Goal: Information Seeking & Learning: Learn about a topic

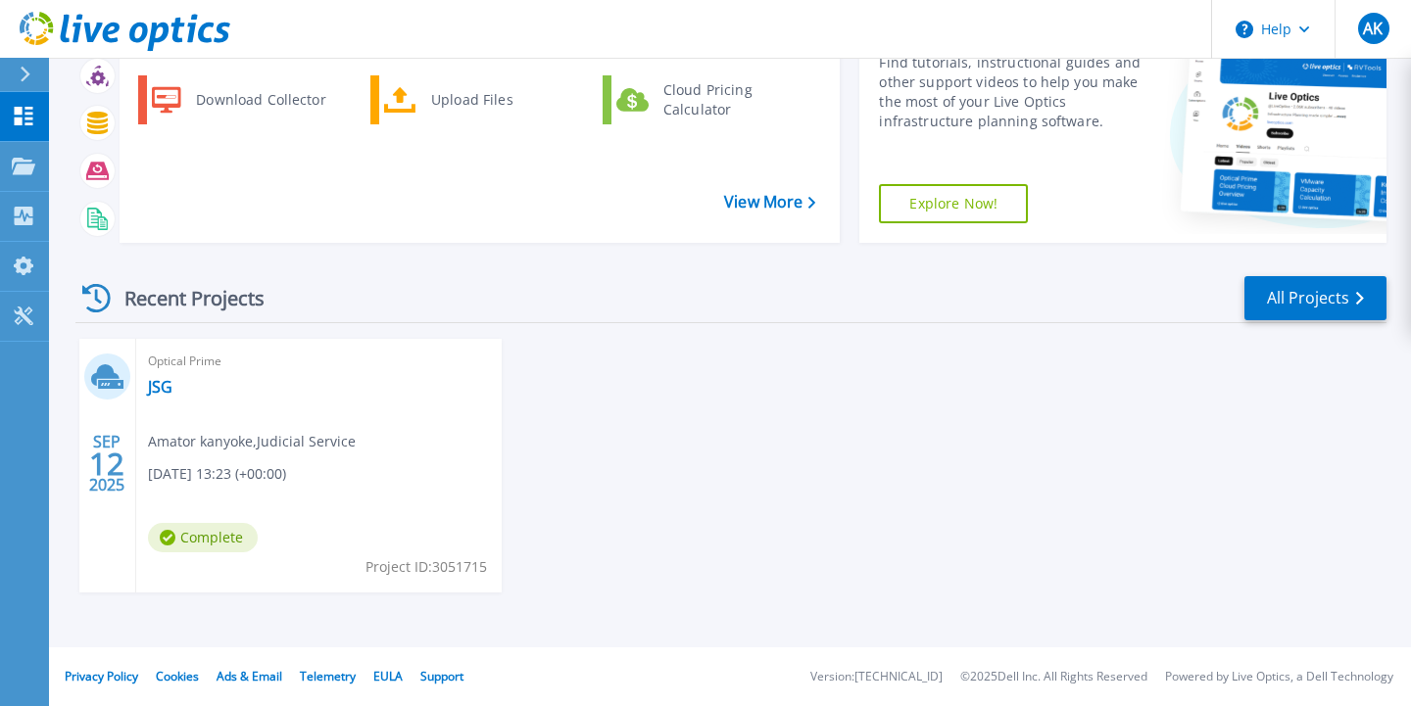
scroll to position [168, 0]
click at [537, 495] on div "[DATE] Optical Prime JSG Amator kanyoke , Judicial Service [DATE] 13:23 (+00:00…" at bounding box center [723, 485] width 1326 height 293
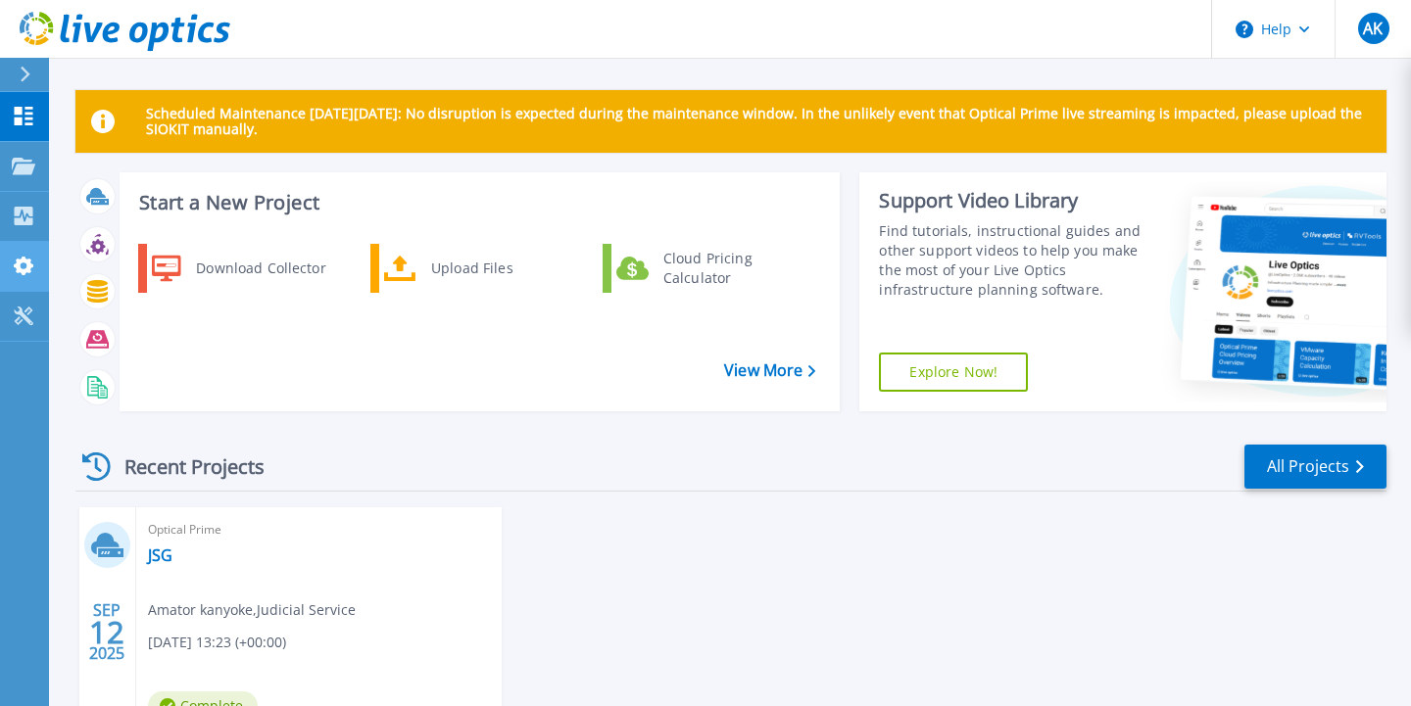
scroll to position [0, 0]
click at [23, 204] on link "Collectors Collectors" at bounding box center [24, 217] width 49 height 50
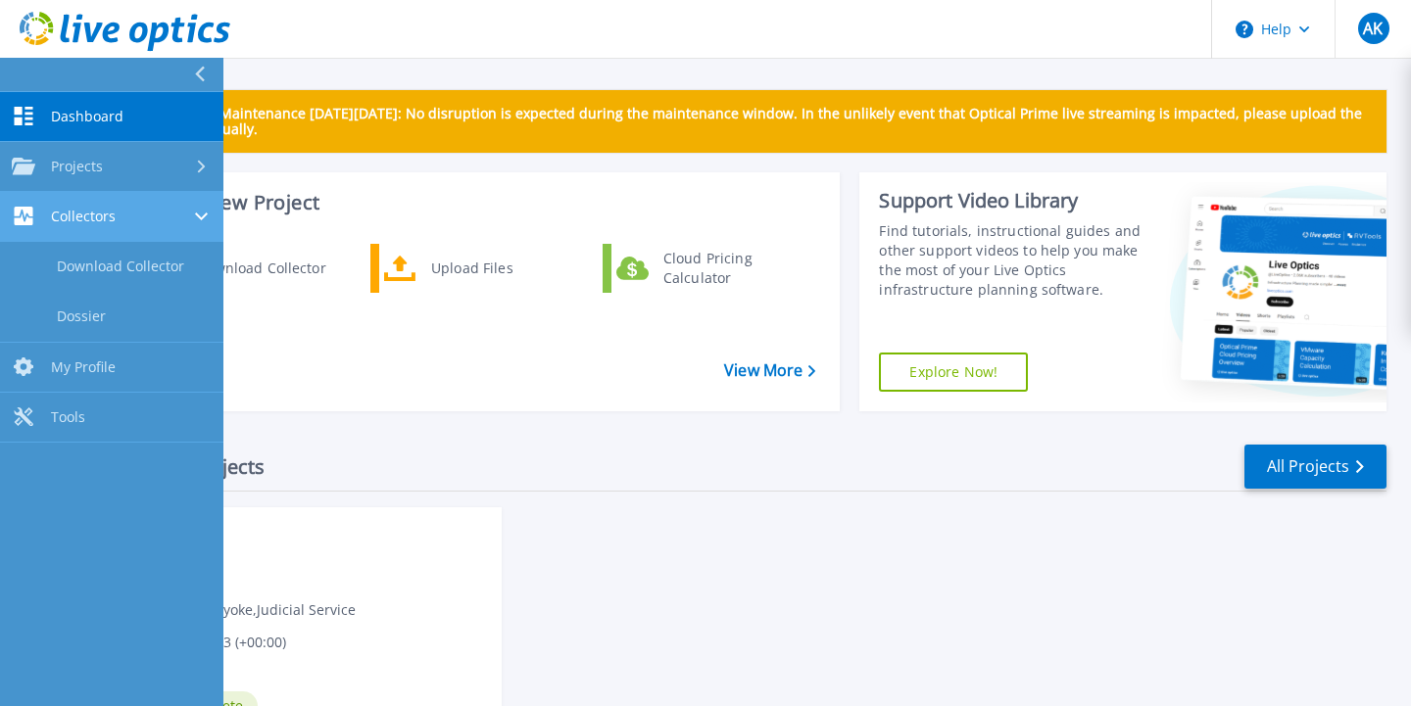
click at [18, 209] on icon at bounding box center [24, 216] width 19 height 19
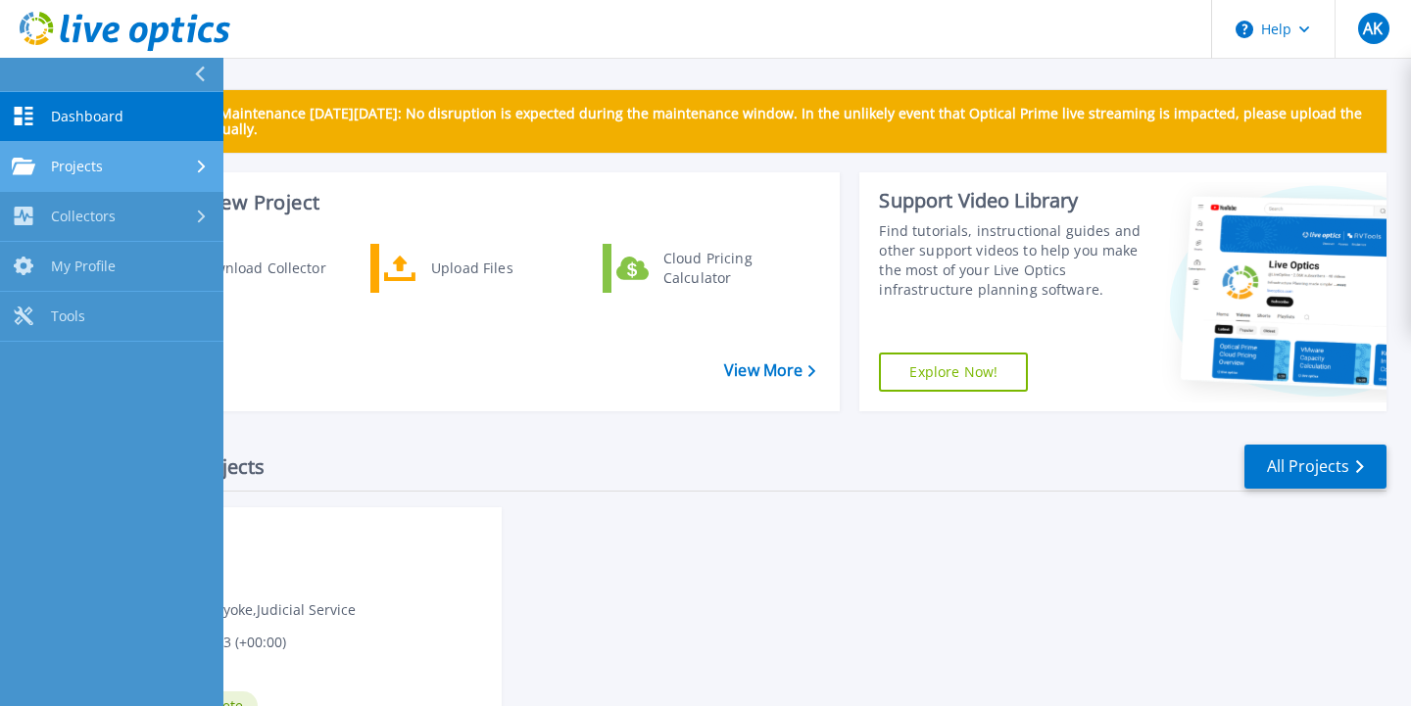
click at [87, 169] on span "Projects" at bounding box center [77, 167] width 52 height 18
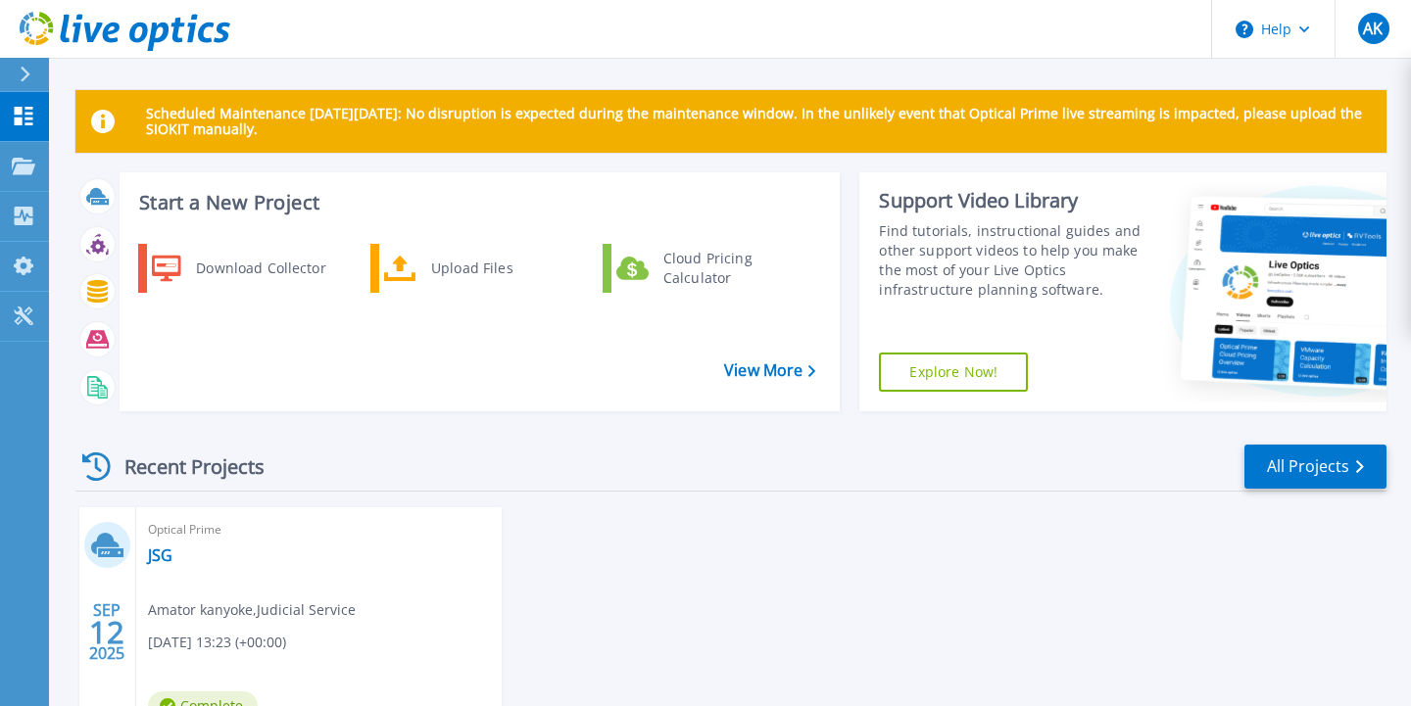
click at [349, 568] on div "Optical Prime JSG Amator kanyoke , Judicial Service [DATE] 13:23 (+00:00) Compl…" at bounding box center [318, 634] width 365 height 254
click at [158, 557] on link "JSG" at bounding box center [160, 556] width 24 height 20
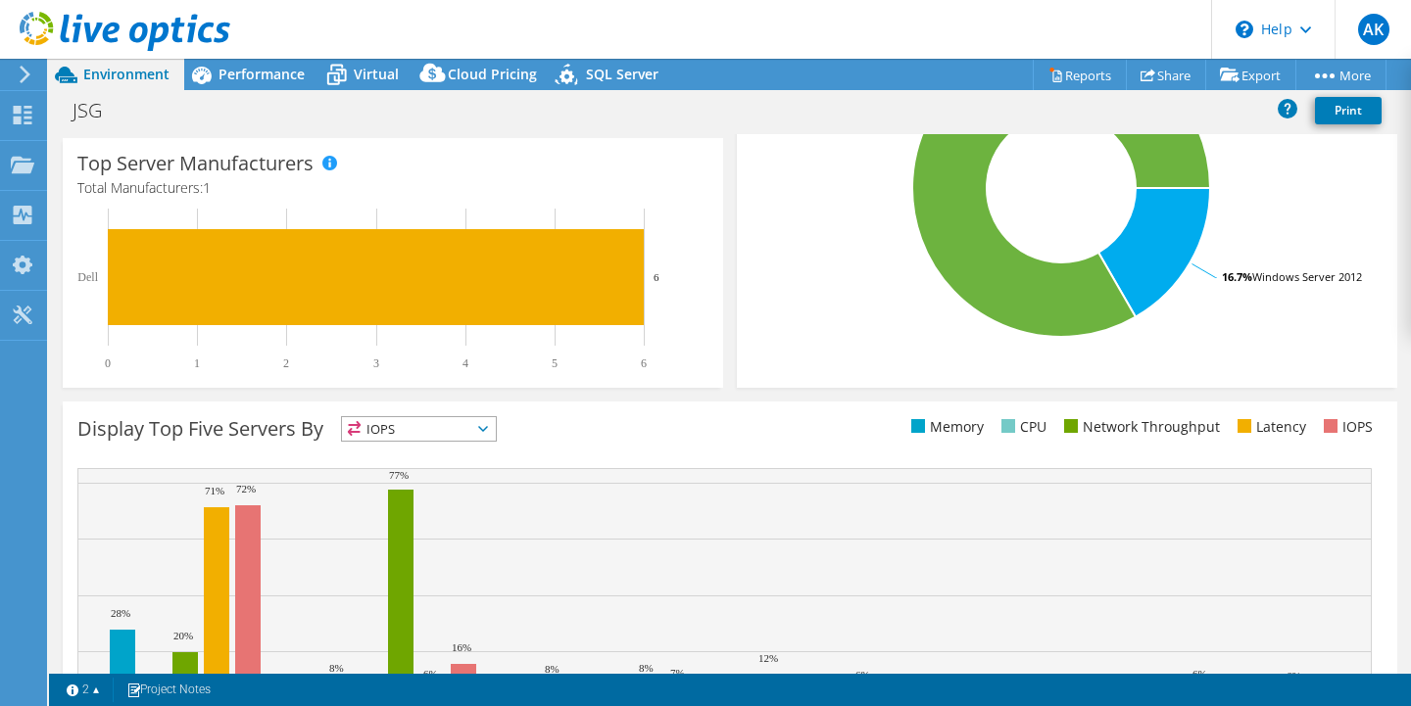
scroll to position [533, 0]
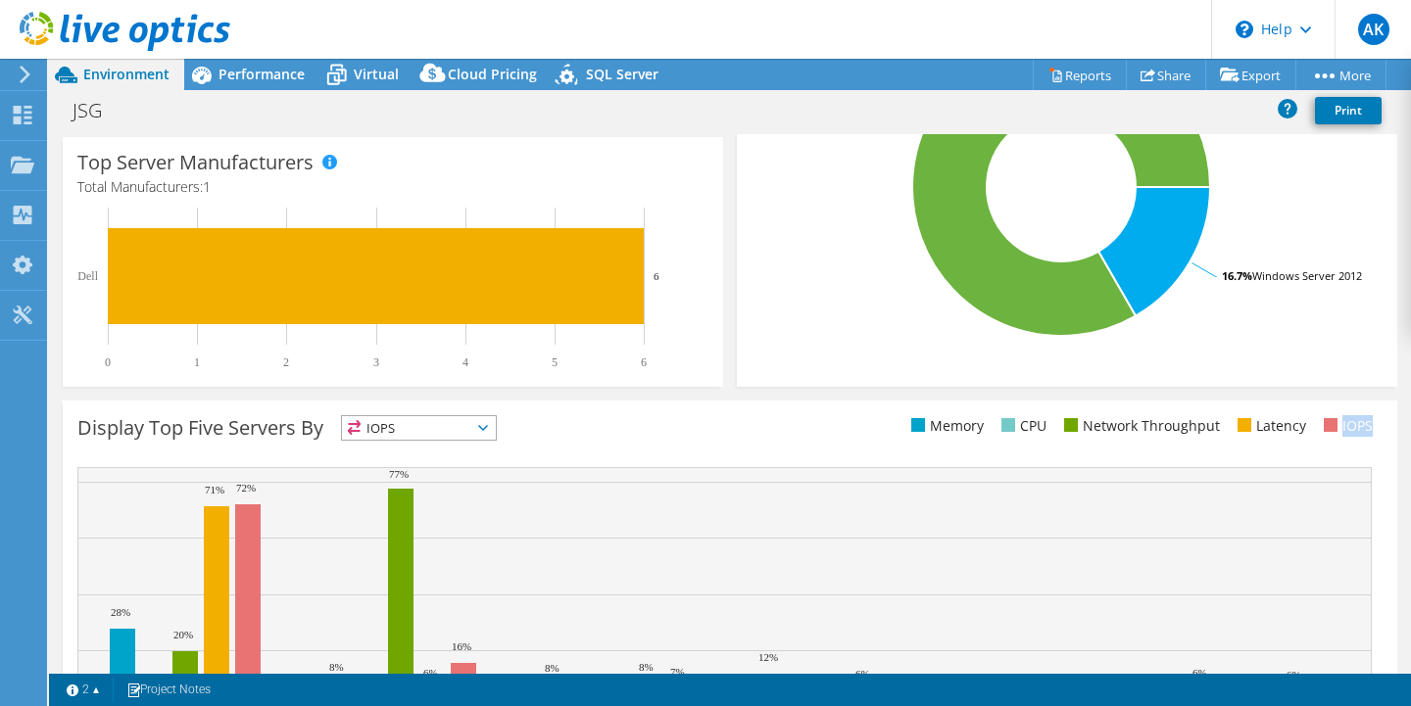
drag, startPoint x: 1375, startPoint y: 425, endPoint x: 1343, endPoint y: 426, distance: 32.3
click at [1343, 426] on ul "Memory CPU Network Throughput Latency IOPS" at bounding box center [1056, 426] width 652 height 23
click at [1332, 448] on div "Display Top Five Servers By IOPS IOPS" at bounding box center [730, 592] width 1334 height 382
click at [493, 422] on span "IOPS" at bounding box center [419, 428] width 154 height 24
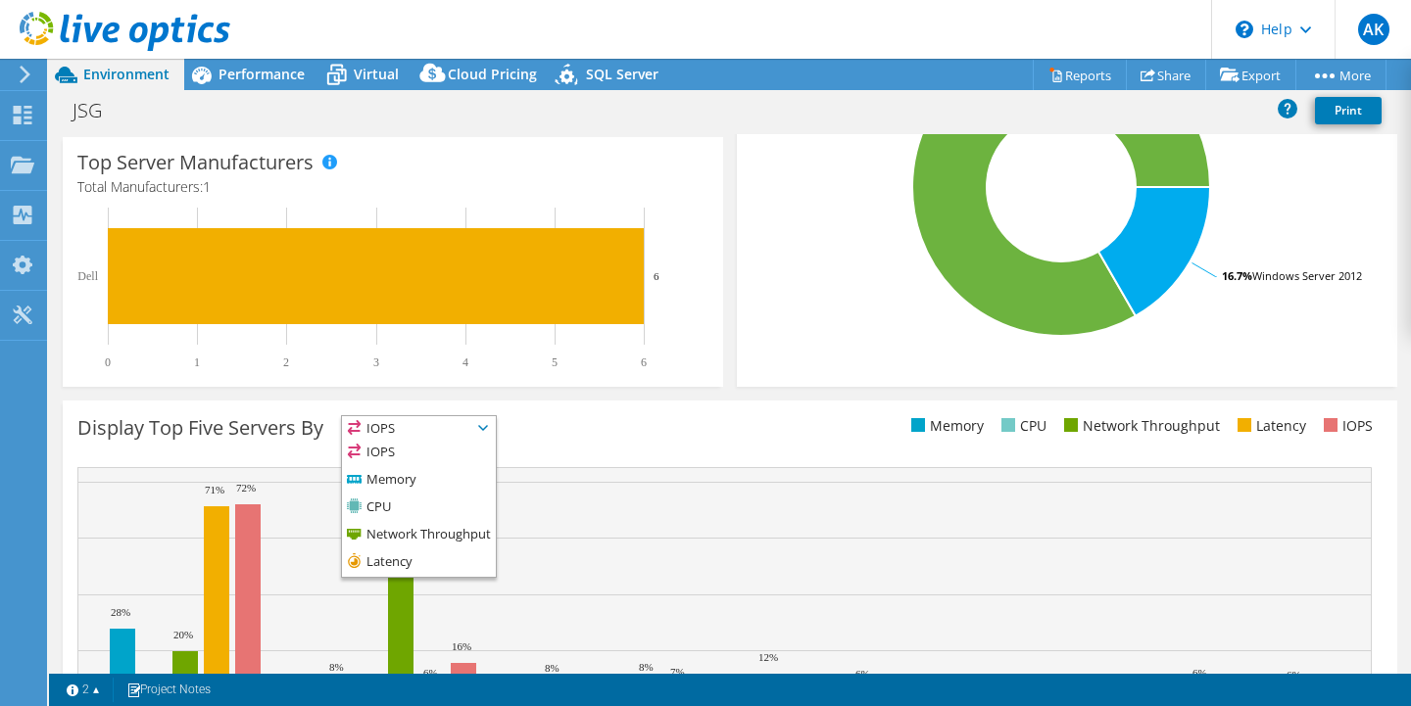
click at [493, 422] on span "IOPS" at bounding box center [419, 428] width 154 height 24
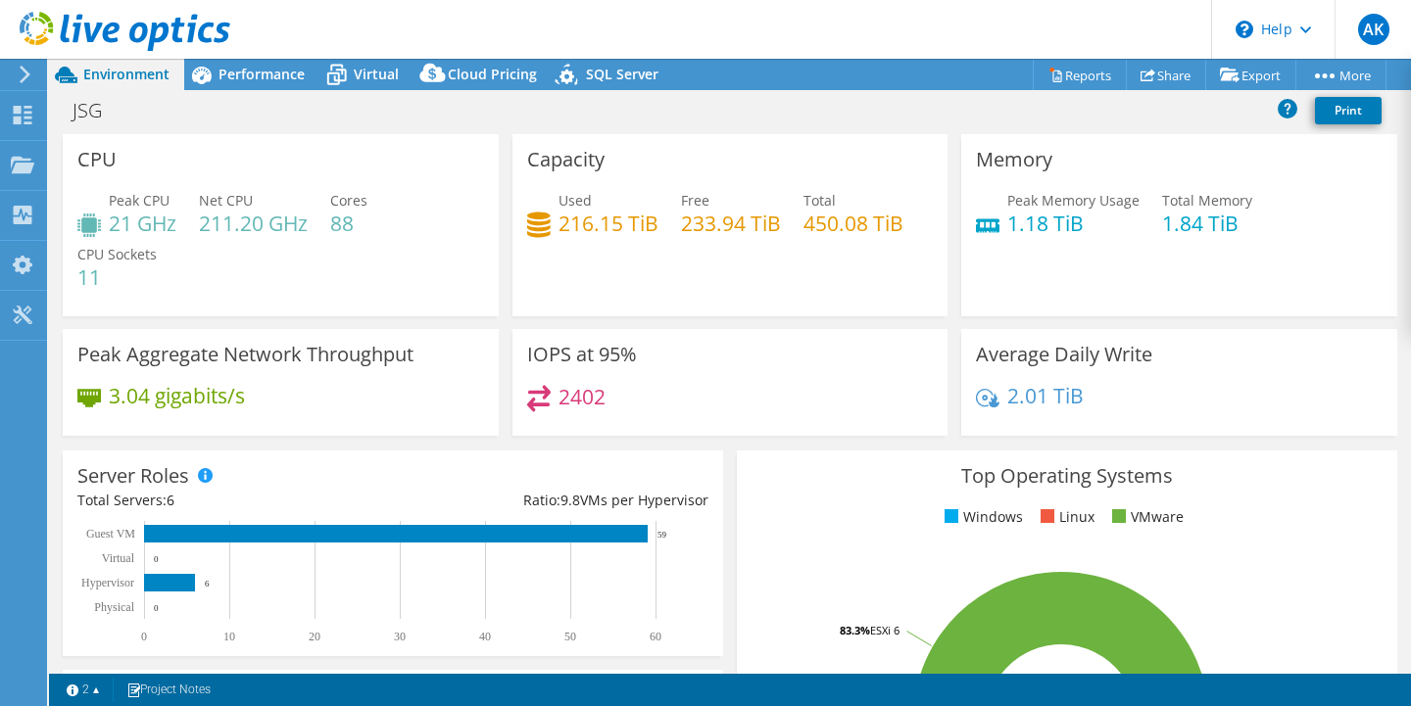
scroll to position [0, 0]
click at [248, 80] on span "Performance" at bounding box center [261, 74] width 86 height 19
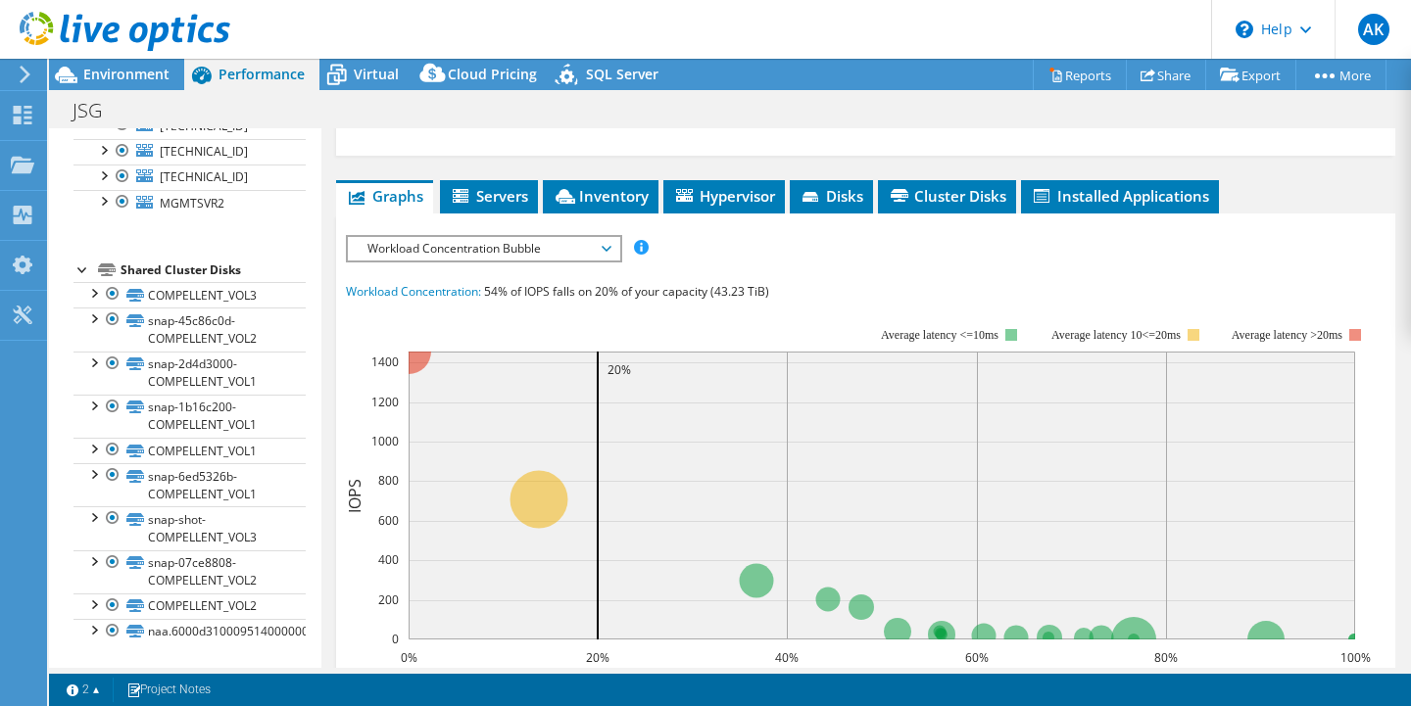
scroll to position [467, 0]
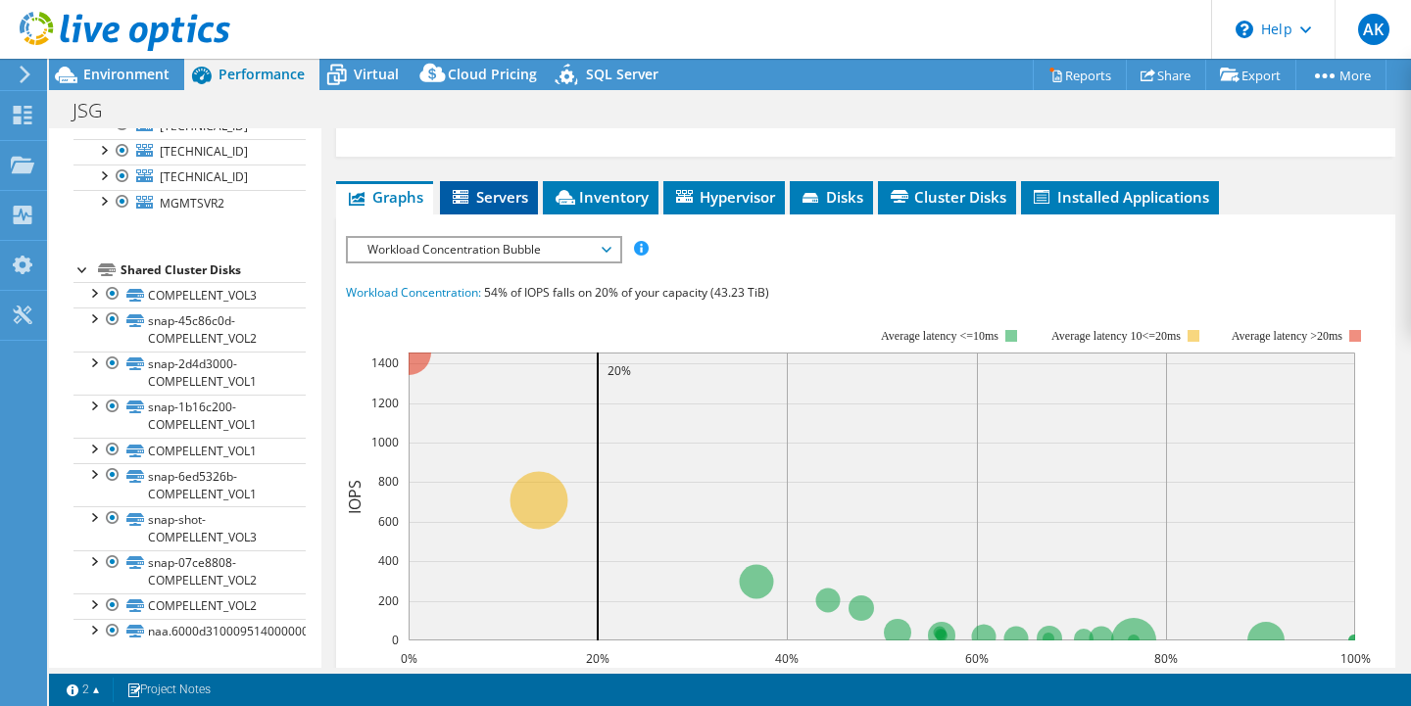
click at [491, 191] on span "Servers" at bounding box center [489, 197] width 78 height 20
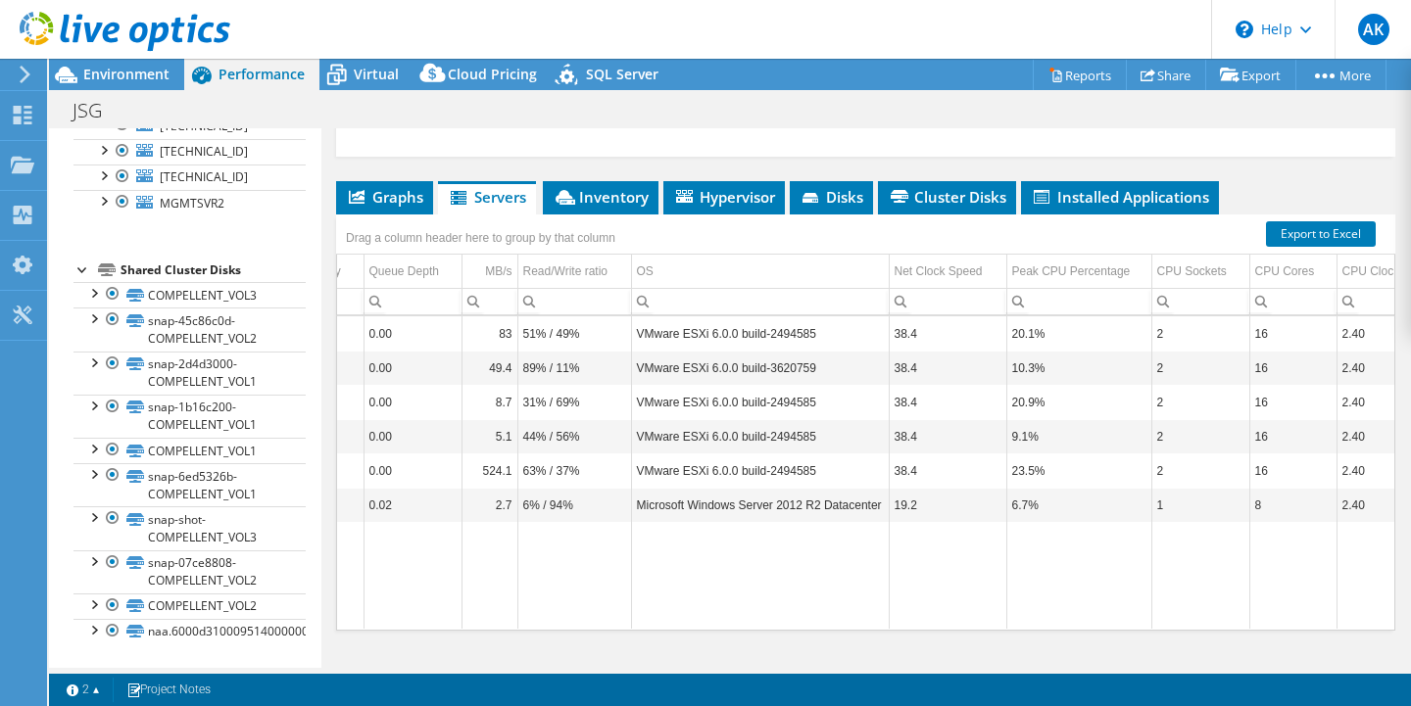
scroll to position [0, 657]
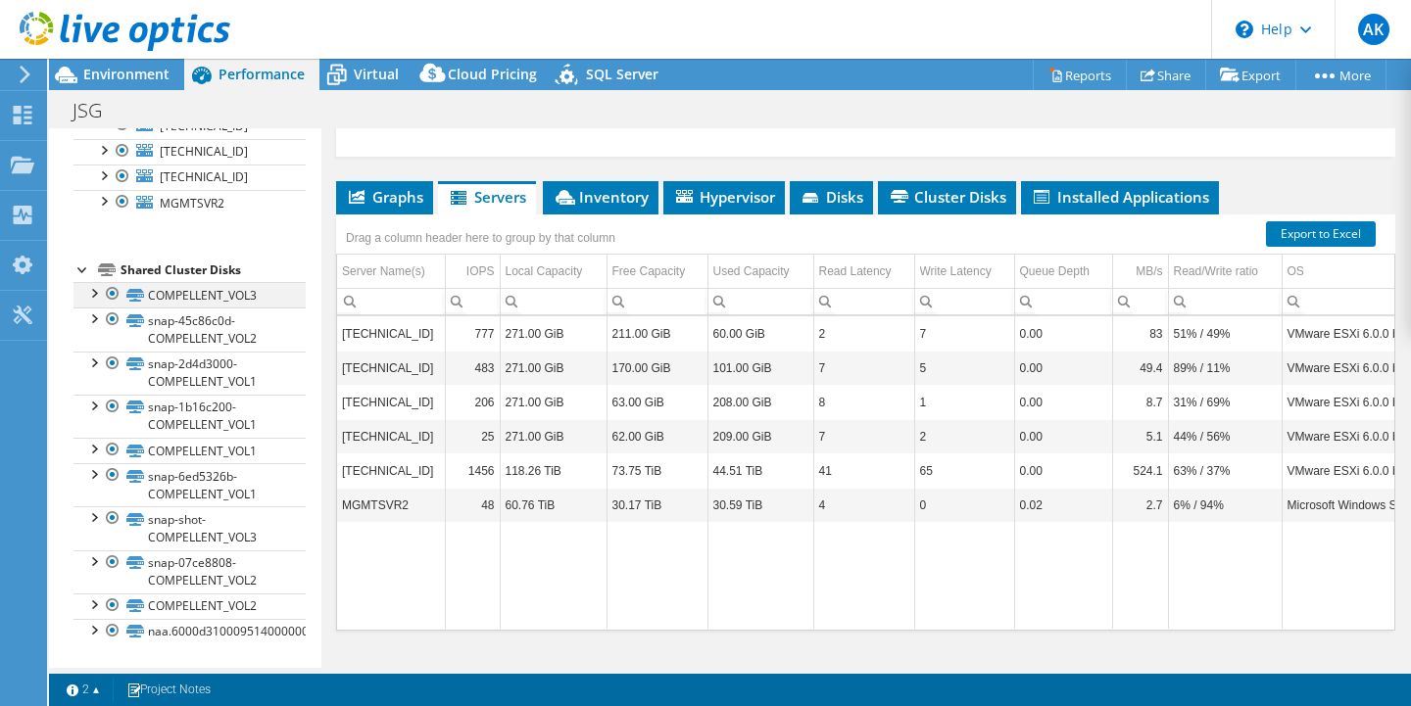
click at [95, 292] on div at bounding box center [93, 292] width 20 height 20
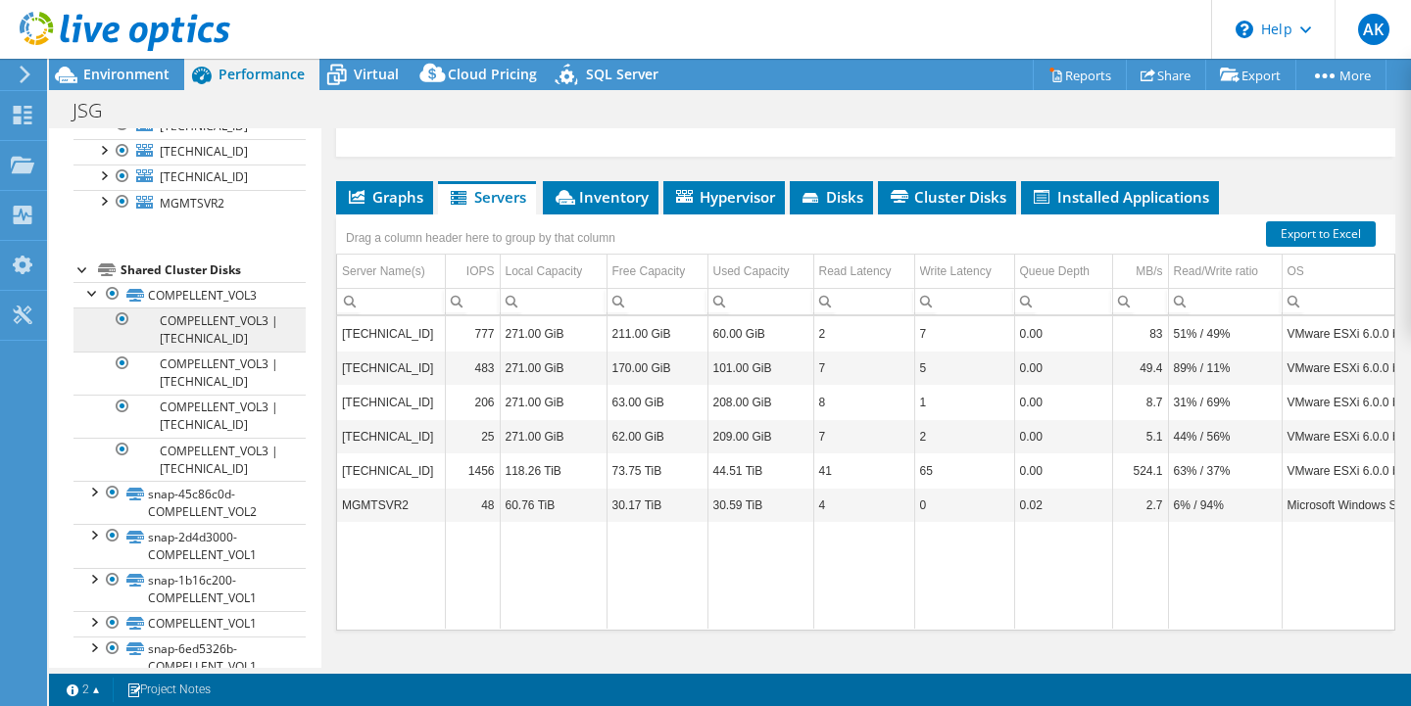
click at [241, 327] on link "COMPELLENT_VOL3 | 10.94.1.60" at bounding box center [189, 329] width 232 height 43
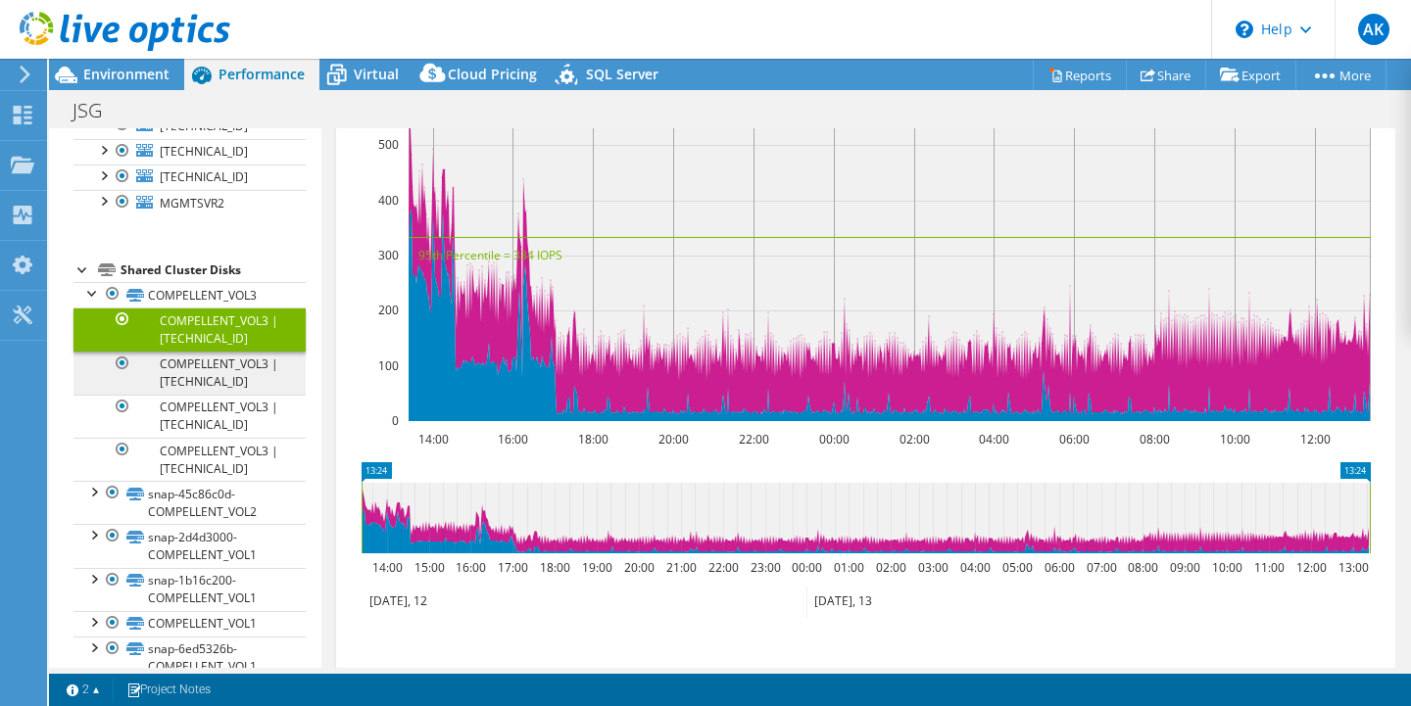
click at [226, 365] on link "COMPELLENT_VOL3 | 10.94.1.57" at bounding box center [189, 373] width 232 height 43
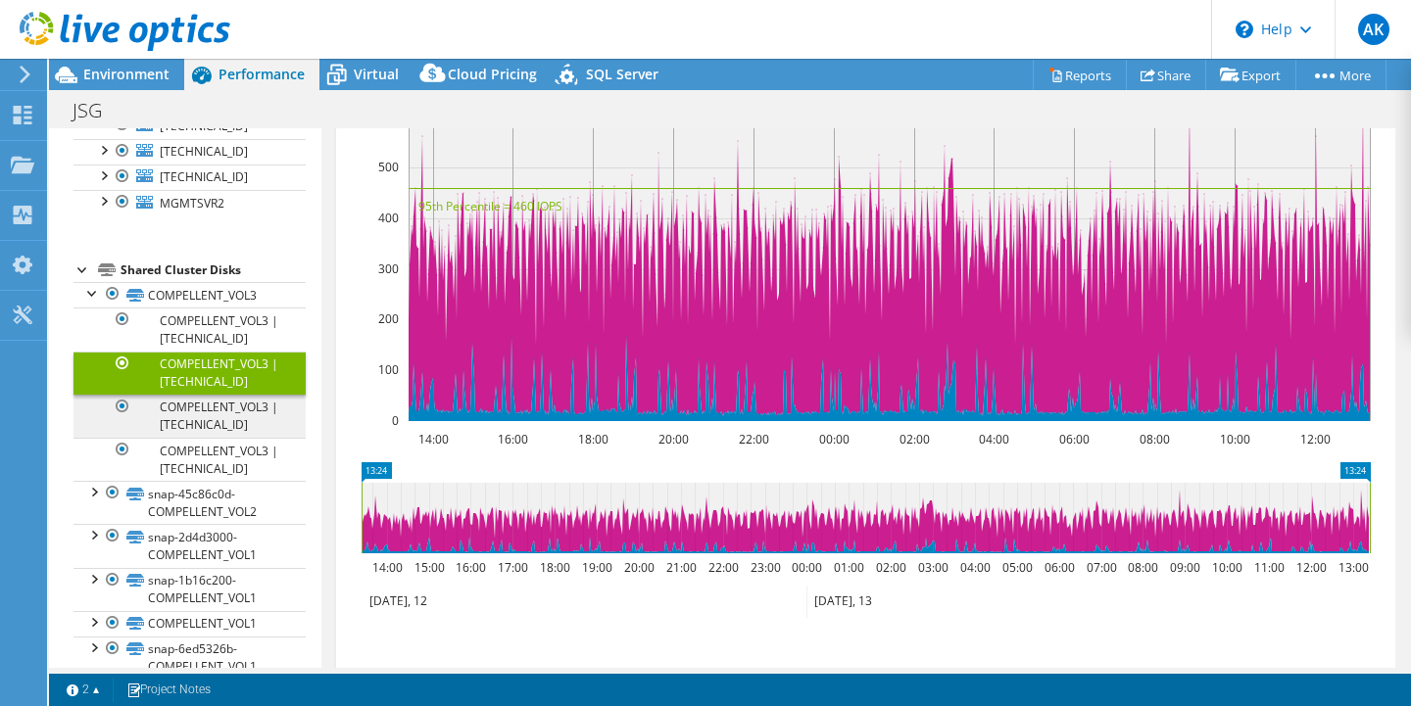
click at [202, 427] on link "COMPELLENT_VOL3 | 10.94.1.59" at bounding box center [189, 416] width 232 height 43
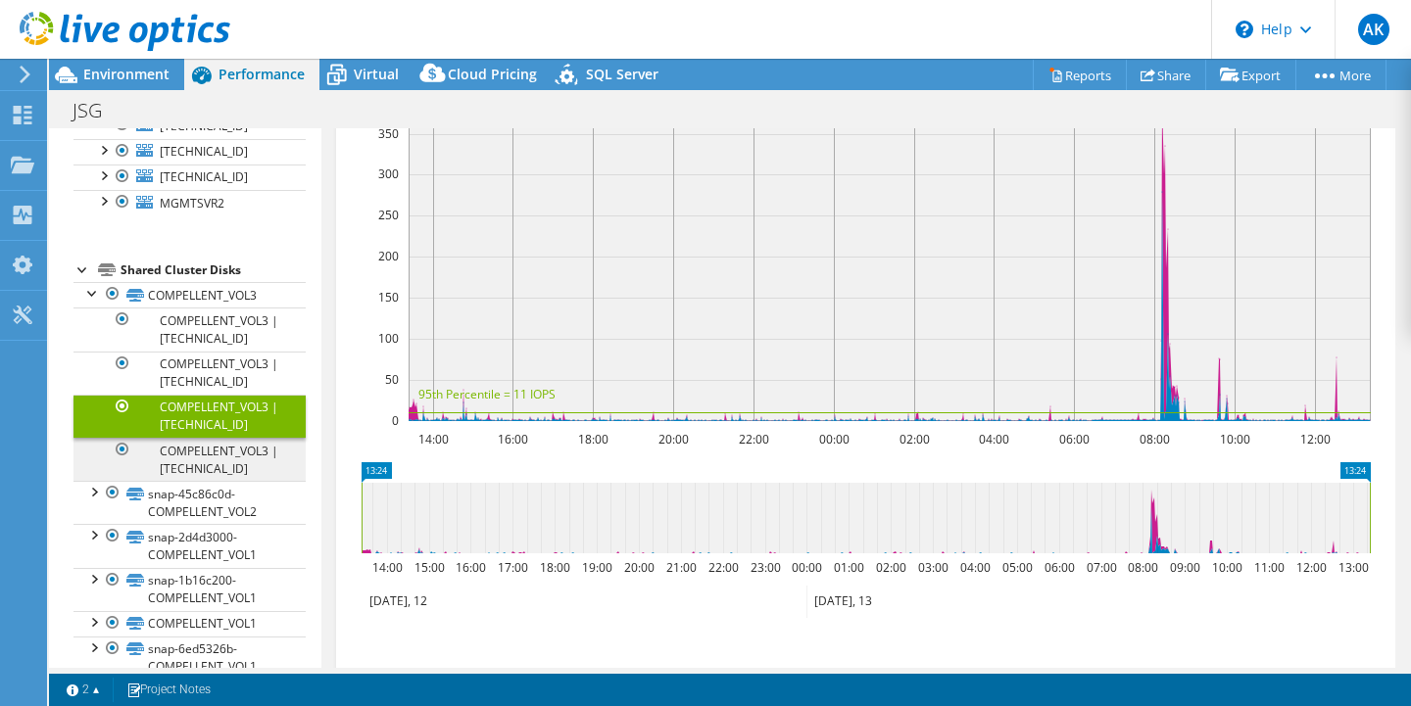
click at [188, 459] on link "COMPELLENT_VOL3 | 10.94.1.58" at bounding box center [189, 459] width 232 height 43
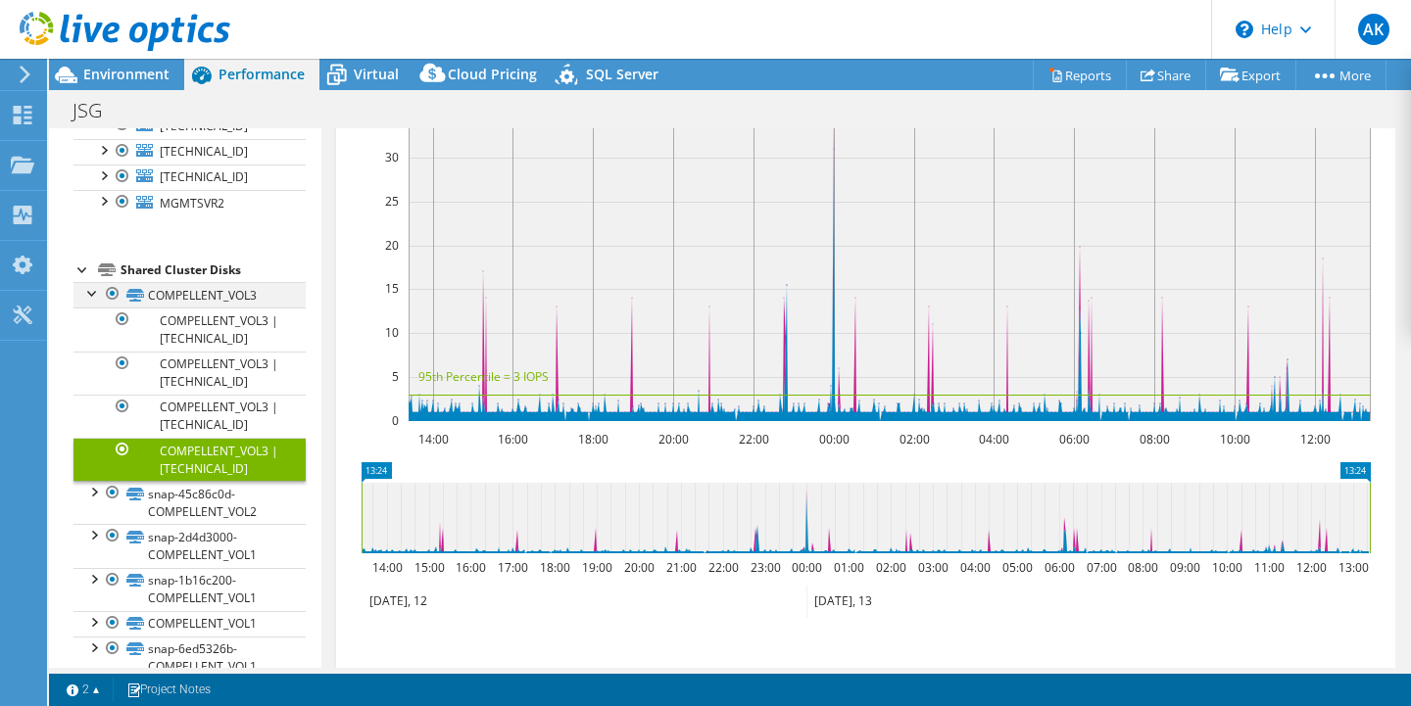
click at [94, 296] on div at bounding box center [93, 292] width 20 height 20
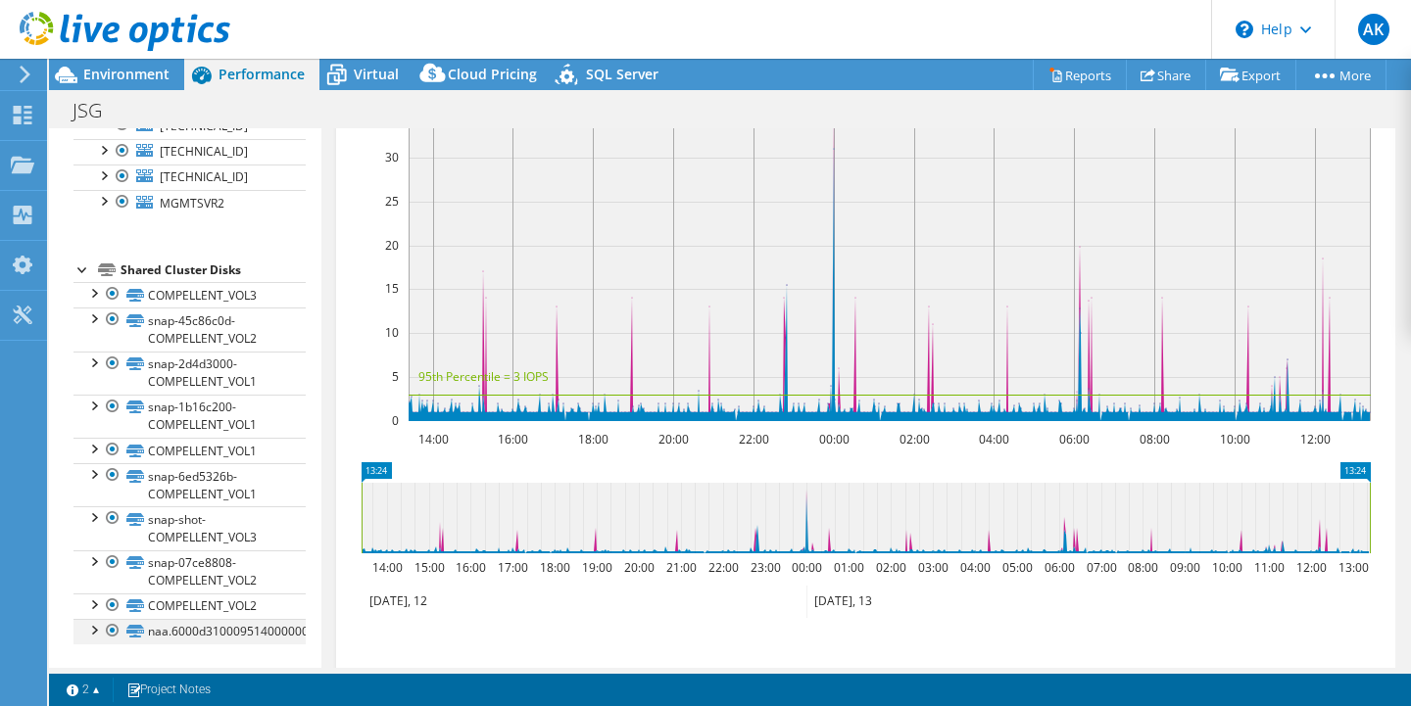
click at [93, 627] on div at bounding box center [93, 629] width 20 height 20
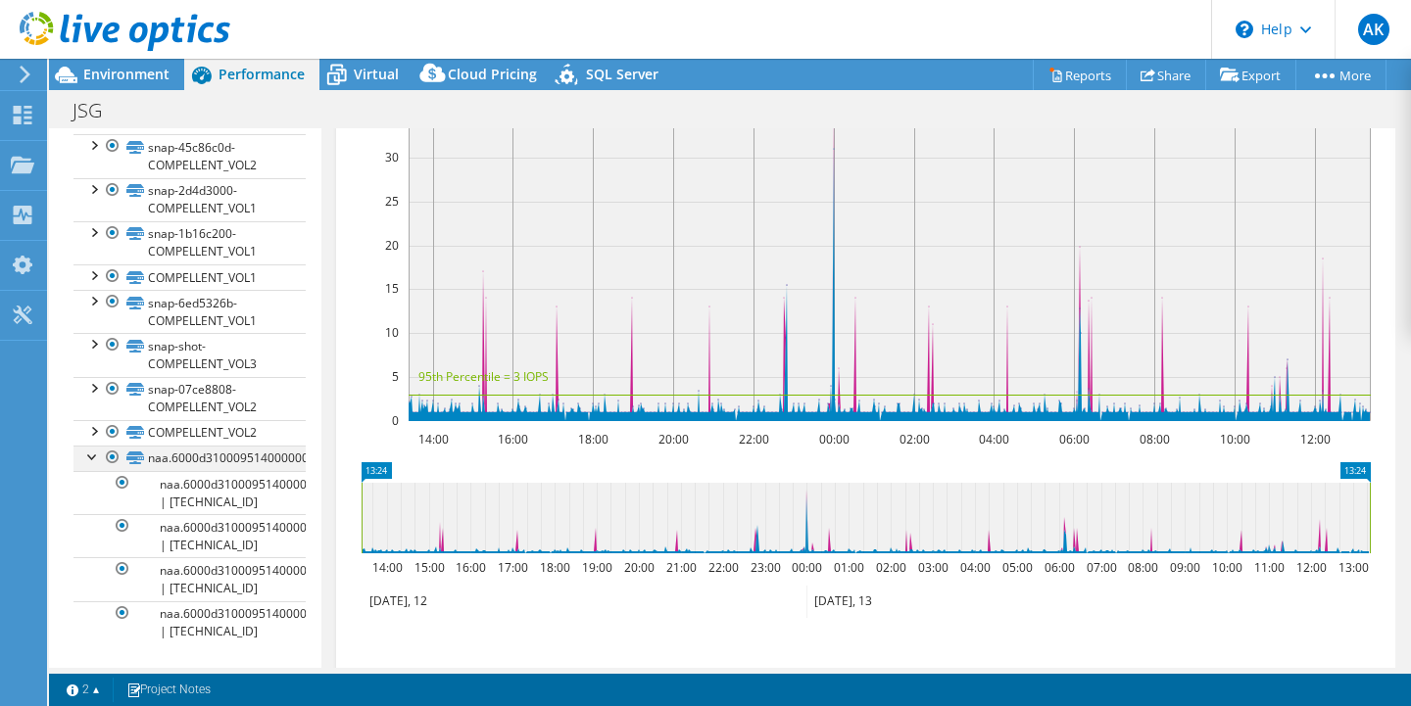
click at [97, 456] on div at bounding box center [93, 456] width 20 height 20
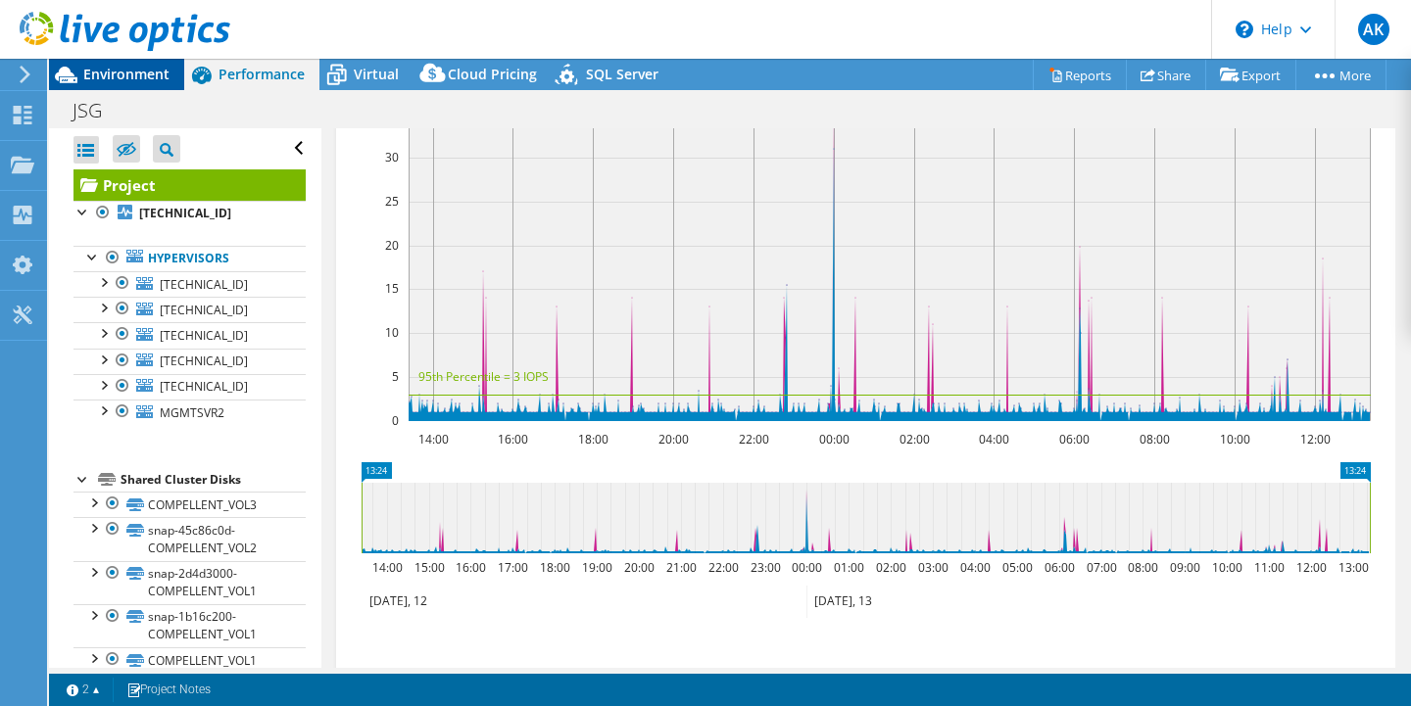
click at [133, 71] on span "Environment" at bounding box center [126, 74] width 86 height 19
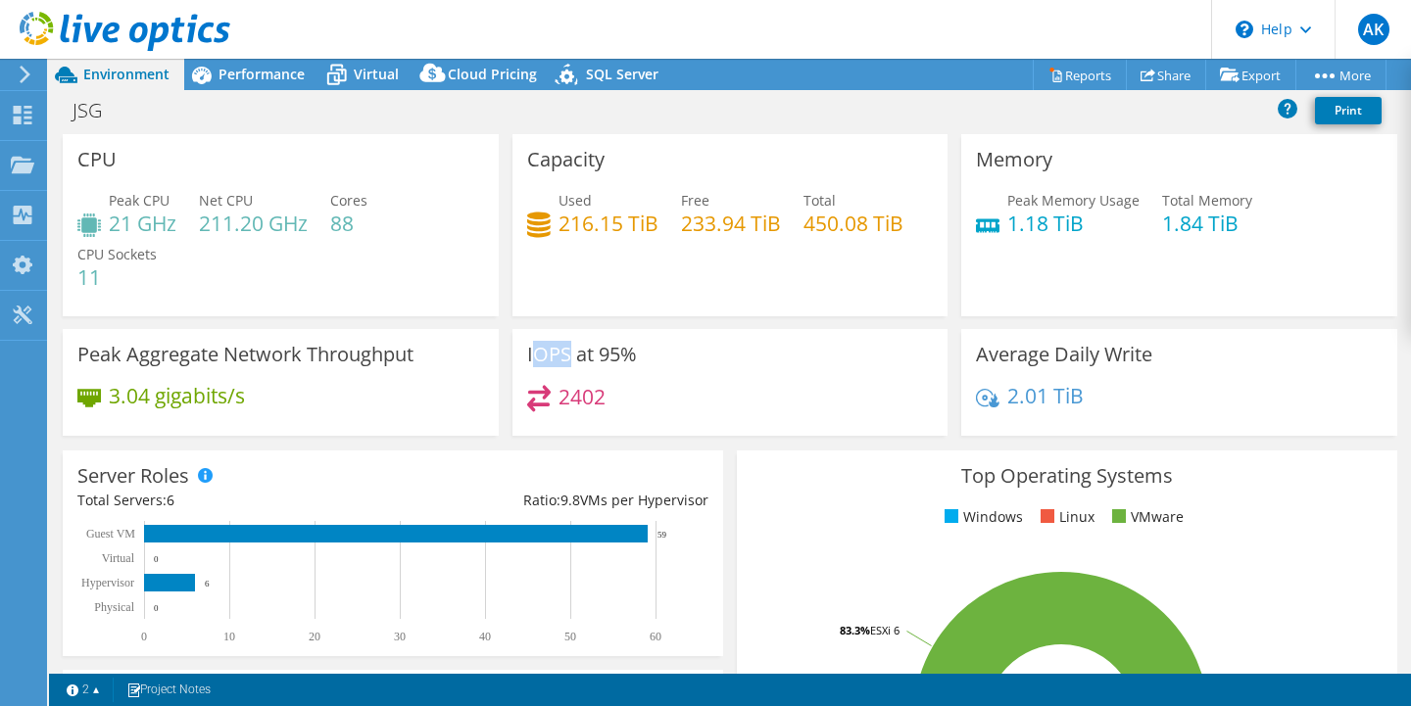
drag, startPoint x: 531, startPoint y: 355, endPoint x: 571, endPoint y: 359, distance: 40.4
click at [571, 359] on h3 "IOPS at 95%" at bounding box center [582, 355] width 110 height 22
drag, startPoint x: 528, startPoint y: 359, endPoint x: 573, endPoint y: 359, distance: 45.1
click at [573, 359] on h3 "IOPS at 95%" at bounding box center [582, 355] width 110 height 22
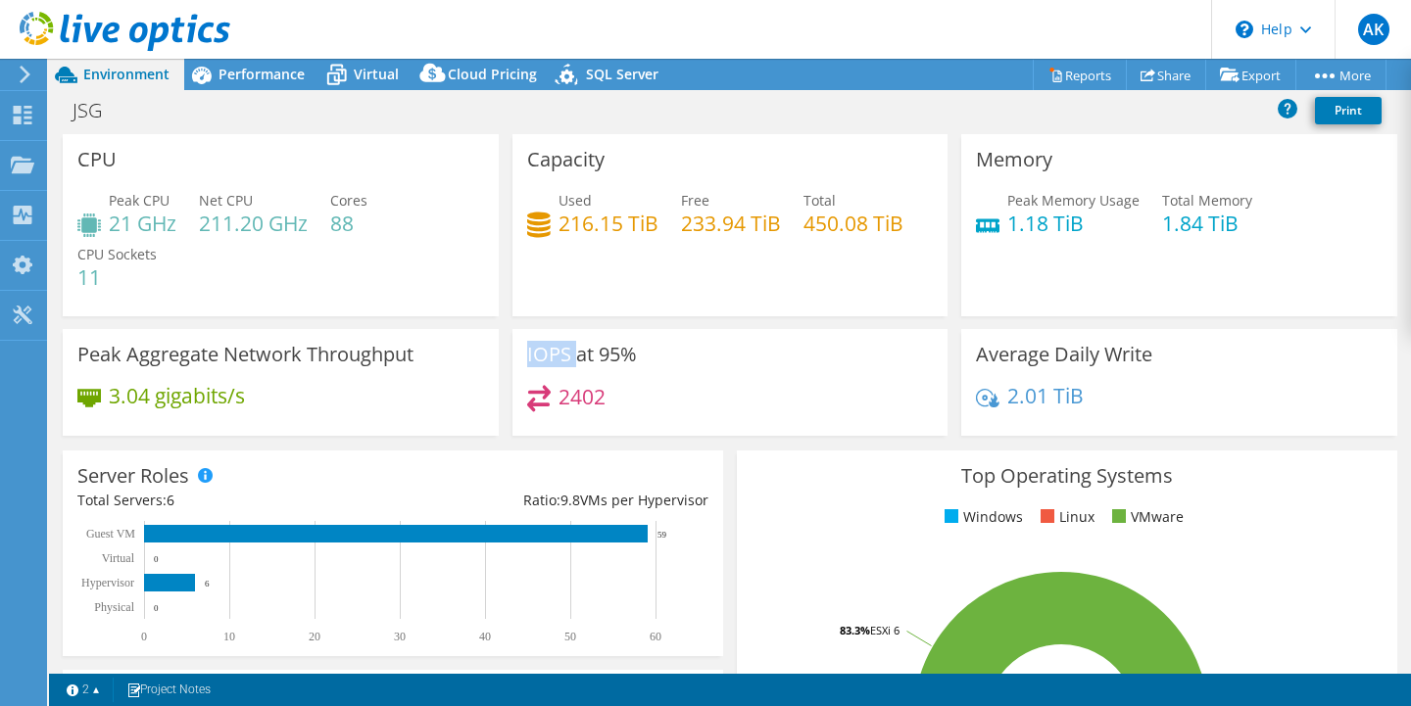
copy h3 "IOPS"
click at [801, 423] on div "2402" at bounding box center [730, 406] width 407 height 42
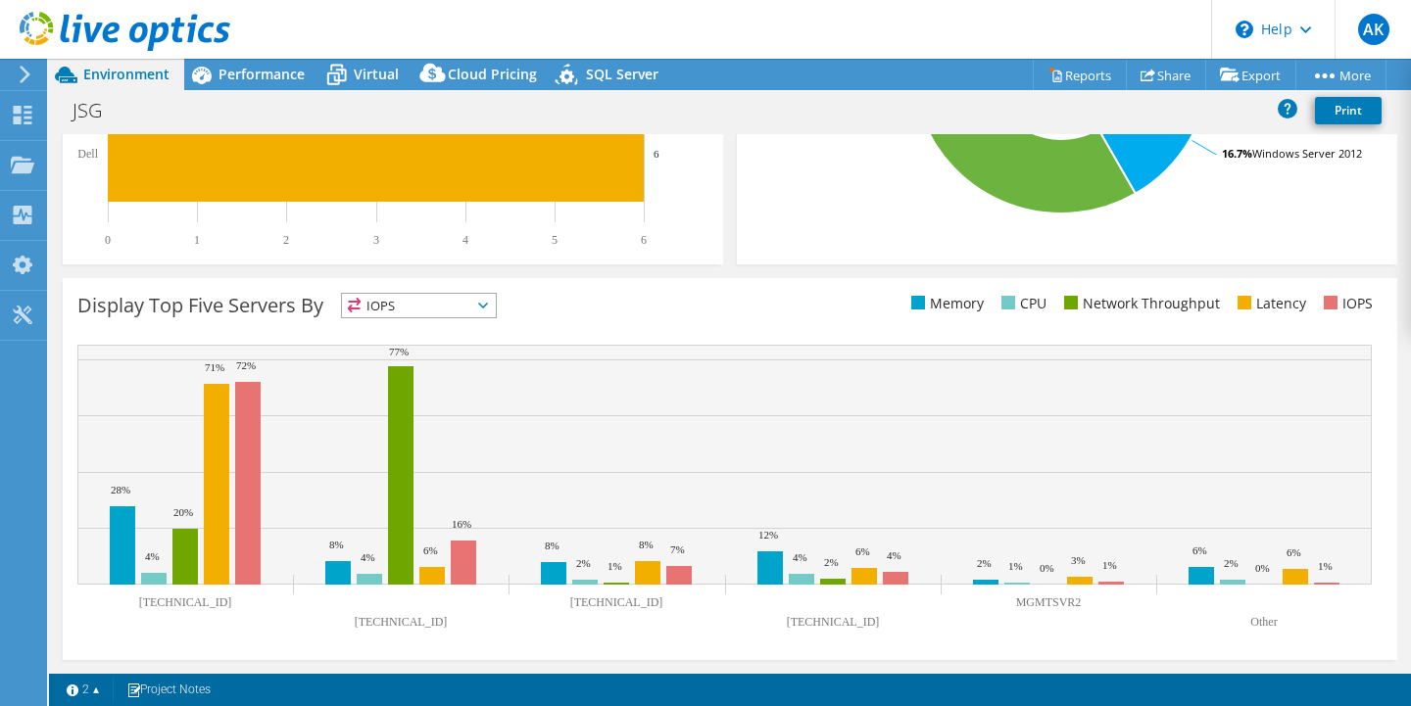
scroll to position [654, 0]
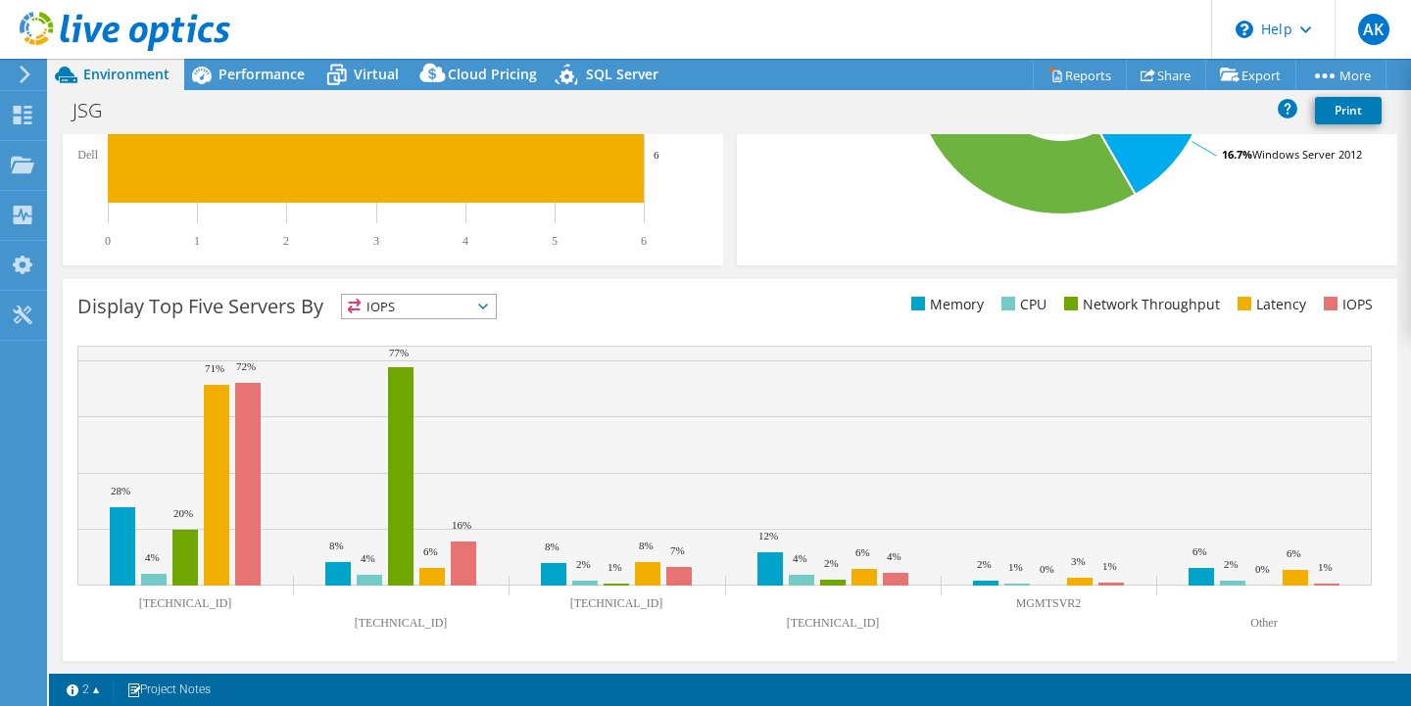
click at [724, 1] on header "AK End User Amator kanyoke amator.kanyoke@jsg.gov.gh Judicial Service My Profil…" at bounding box center [705, 29] width 1411 height 59
